Goal: Check status: Check status

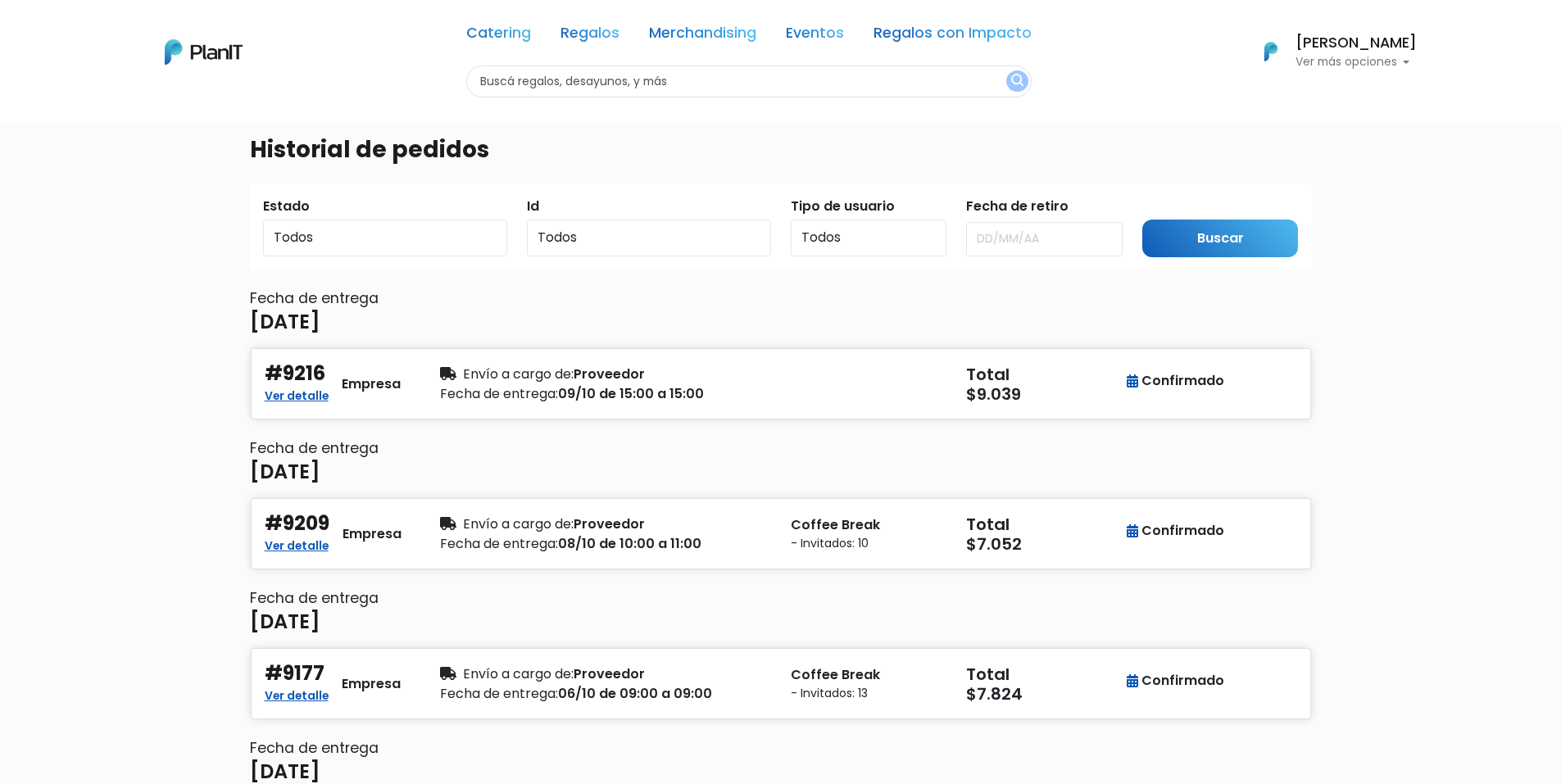
click at [1348, 66] on p "Ver más opciones" at bounding box center [1356, 61] width 121 height 11
click at [1334, 128] on span "En Curso" at bounding box center [1312, 129] width 56 height 18
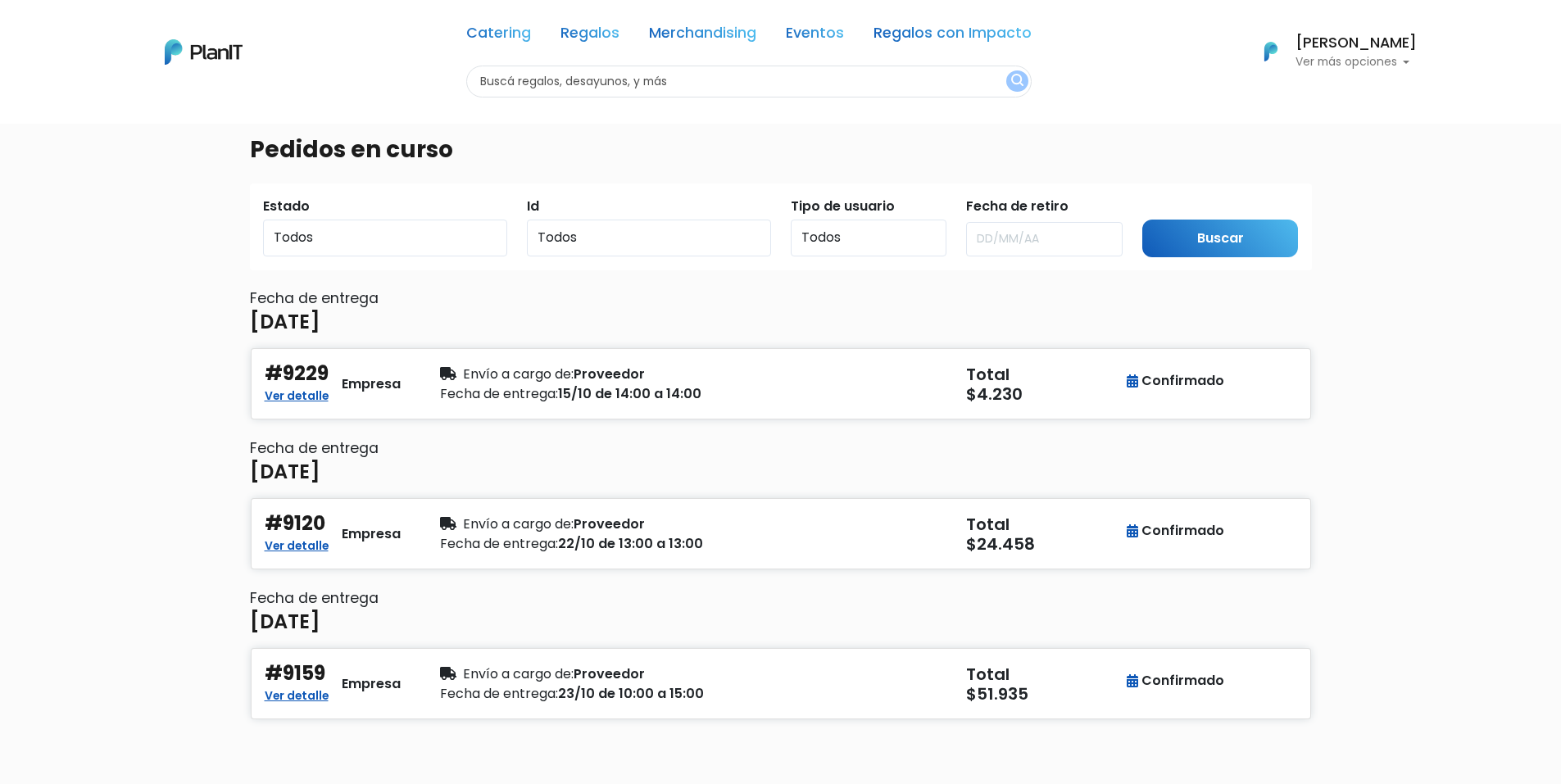
click at [1370, 61] on p "Ver más opciones" at bounding box center [1356, 61] width 121 height 11
click at [1331, 102] on span "Pedidos" at bounding box center [1308, 97] width 50 height 18
click at [1344, 68] on p "Ver más opciones" at bounding box center [1356, 61] width 121 height 11
click at [1330, 93] on span "Pedidos" at bounding box center [1308, 97] width 50 height 18
click at [314, 394] on link "Ver detalle" at bounding box center [296, 393] width 64 height 19
